Goal: Find contact information: Find contact information

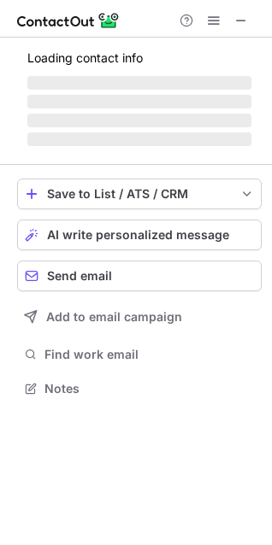
scroll to position [413, 272]
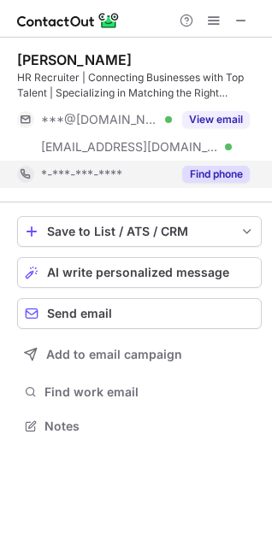
click at [207, 174] on button "Find phone" at bounding box center [215, 174] width 67 height 17
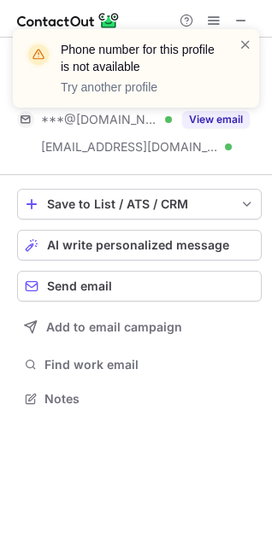
scroll to position [386, 272]
click at [245, 48] on span at bounding box center [245, 44] width 14 height 17
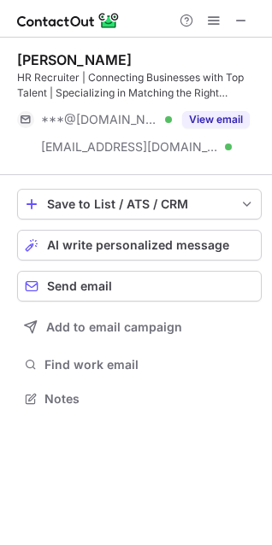
click at [235, 14] on span at bounding box center [241, 21] width 14 height 14
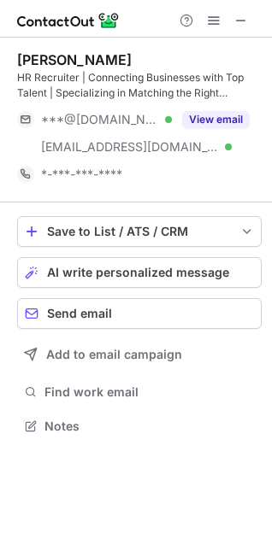
scroll to position [413, 272]
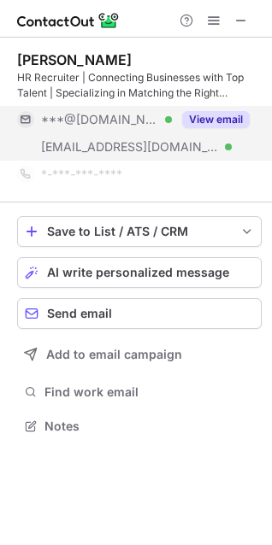
click at [225, 119] on button "View email" at bounding box center [215, 119] width 67 height 17
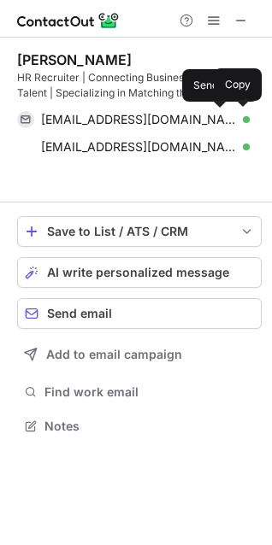
scroll to position [386, 272]
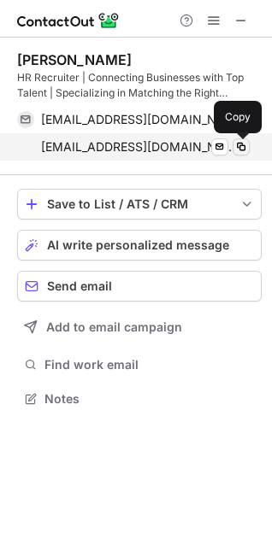
click at [235, 143] on span at bounding box center [241, 147] width 14 height 14
click at [240, 145] on span at bounding box center [241, 147] width 14 height 14
click at [242, 149] on span at bounding box center [241, 147] width 14 height 14
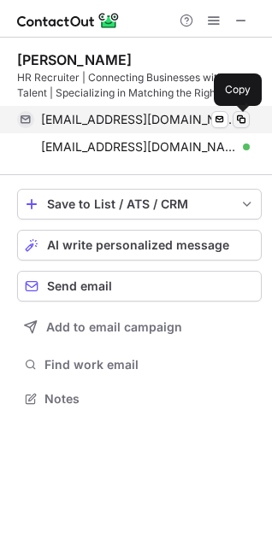
click at [237, 120] on span at bounding box center [241, 120] width 14 height 14
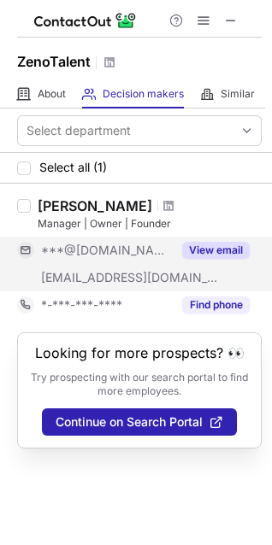
click at [225, 250] on button "View email" at bounding box center [215, 250] width 67 height 17
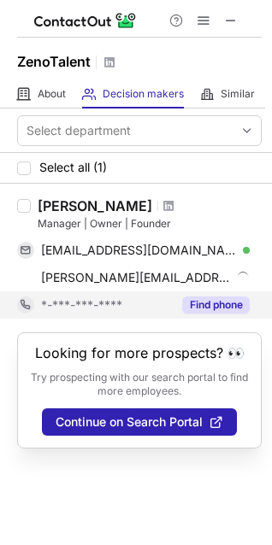
click at [208, 306] on button "Find phone" at bounding box center [215, 304] width 67 height 17
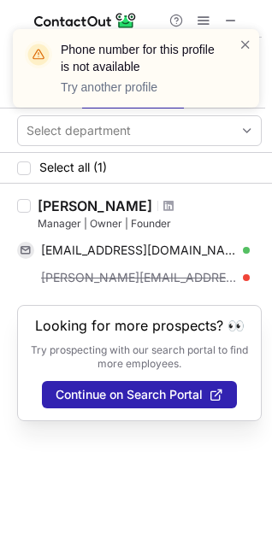
click at [246, 34] on div "Phone number for this profile is not available Try another profile" at bounding box center [136, 68] width 246 height 79
